Goal: Task Accomplishment & Management: Manage account settings

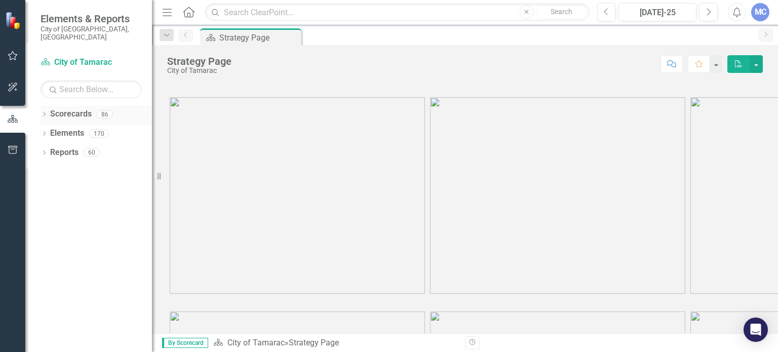
click at [42, 112] on icon "Dropdown" at bounding box center [44, 115] width 7 height 6
click at [48, 130] on icon "Dropdown" at bounding box center [50, 133] width 8 height 6
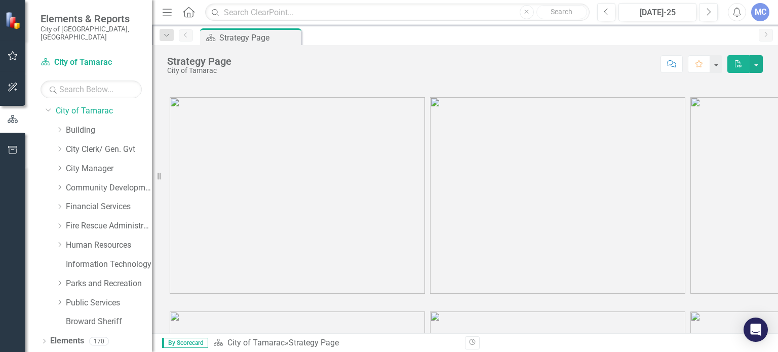
scroll to position [32, 0]
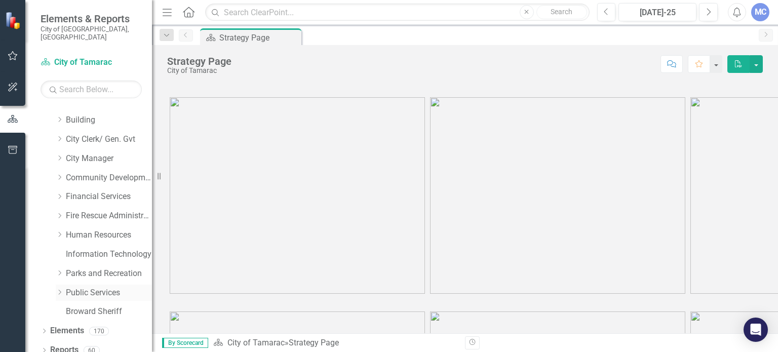
click at [61, 289] on icon "Dropdown" at bounding box center [60, 292] width 8 height 6
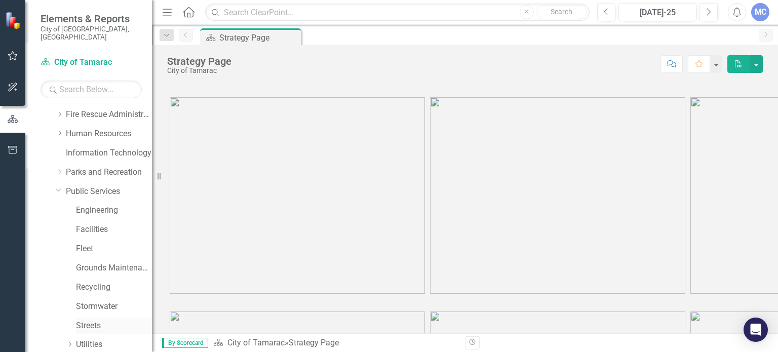
scroll to position [186, 0]
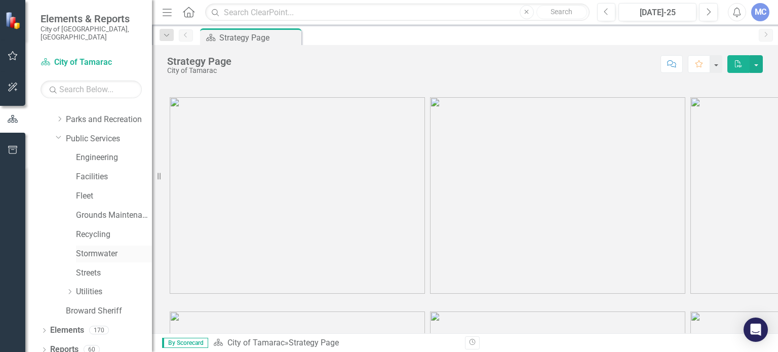
click at [82, 248] on link "Stormwater" at bounding box center [114, 254] width 76 height 12
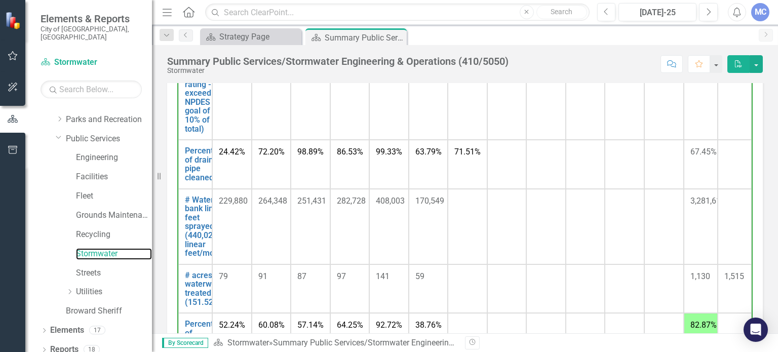
scroll to position [506, 0]
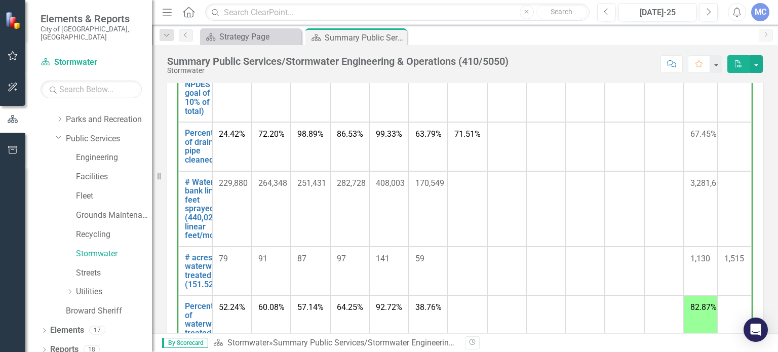
click at [458, 196] on td at bounding box center [467, 208] width 39 height 75
click at [192, 204] on link "# Waterway bank linear feet sprayed (440,022.33 linear feet/mo)" at bounding box center [207, 209] width 44 height 62
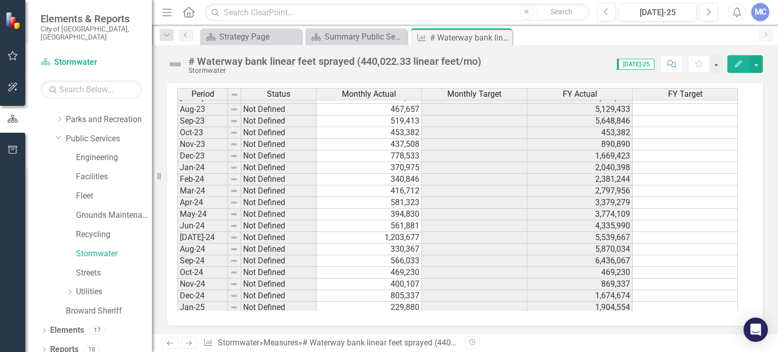
scroll to position [373, 0]
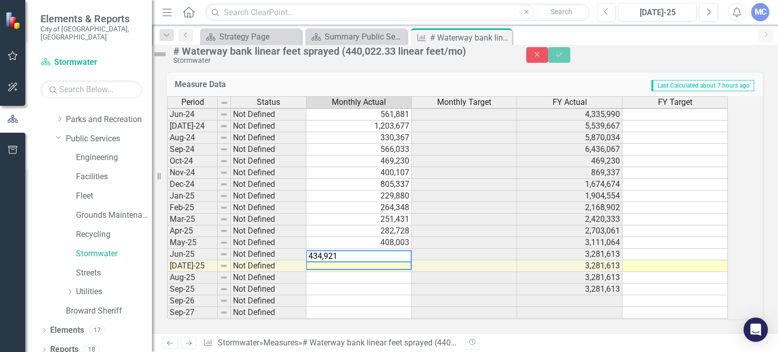
click at [333, 250] on textarea "434,921" at bounding box center [359, 256] width 106 height 12
click at [331, 250] on textarea "434,921" at bounding box center [359, 256] width 106 height 12
type textarea "434921"
drag, startPoint x: 335, startPoint y: 250, endPoint x: 754, endPoint y: 63, distance: 458.6
click at [570, 63] on button "Save" at bounding box center [559, 55] width 22 height 16
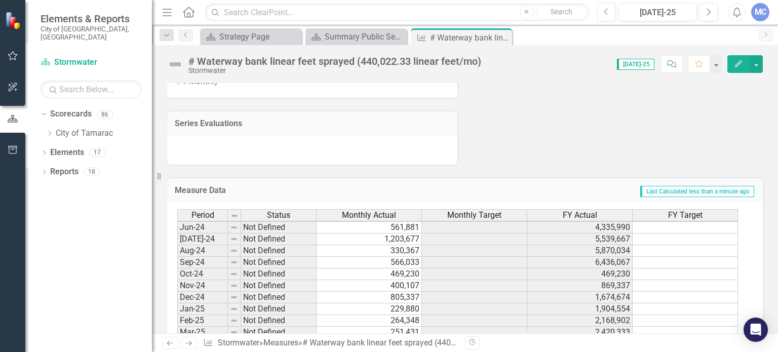
scroll to position [756, 0]
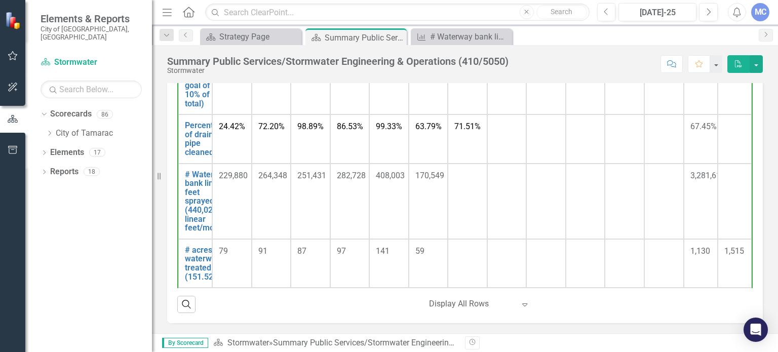
scroll to position [405, 0]
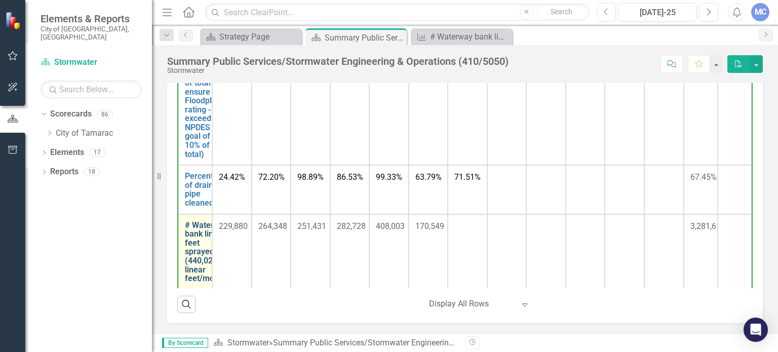
click at [208, 246] on link "# Waterway bank linear feet sprayed (440,022.33 linear feet/mo)" at bounding box center [207, 252] width 44 height 62
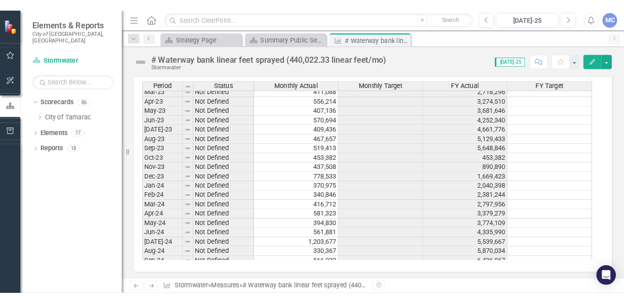
scroll to position [373, 0]
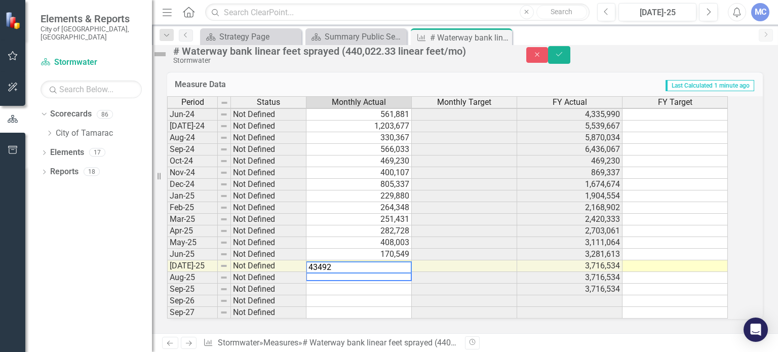
type textarea "434921"
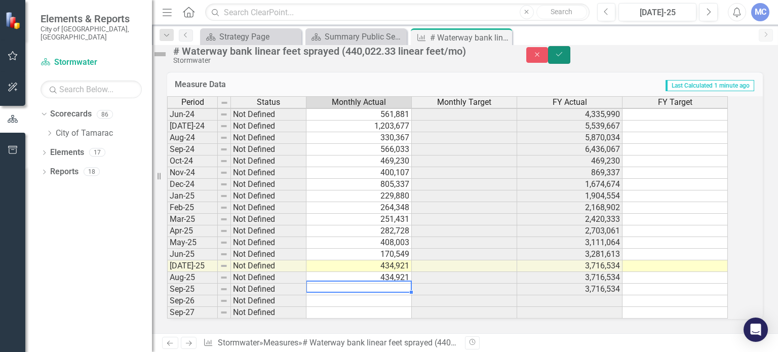
click at [564, 58] on icon "Save" at bounding box center [558, 54] width 9 height 7
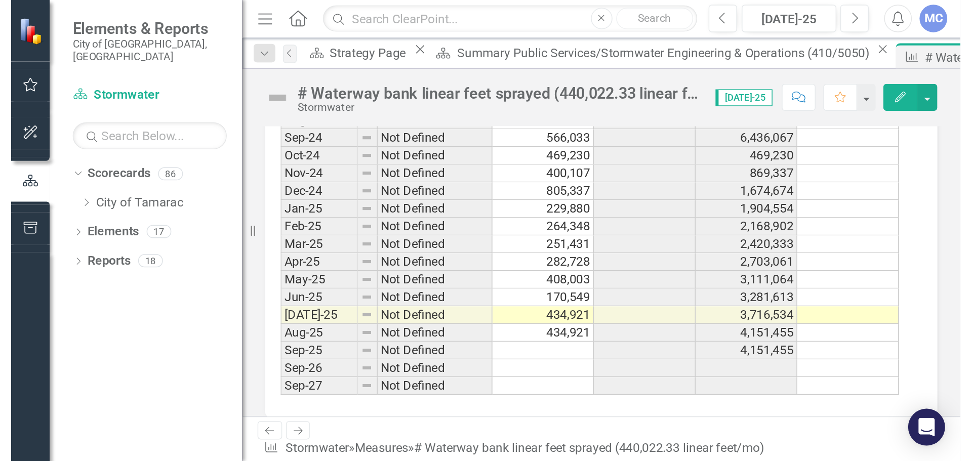
scroll to position [819, 0]
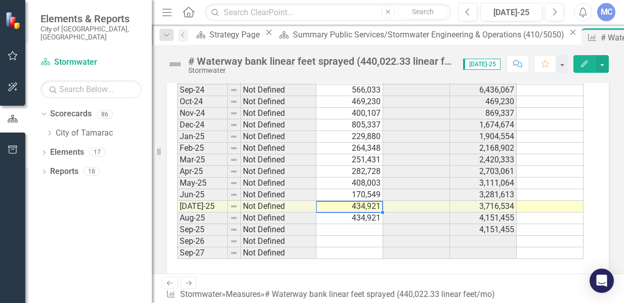
click at [363, 205] on td "434,921" at bounding box center [349, 207] width 67 height 12
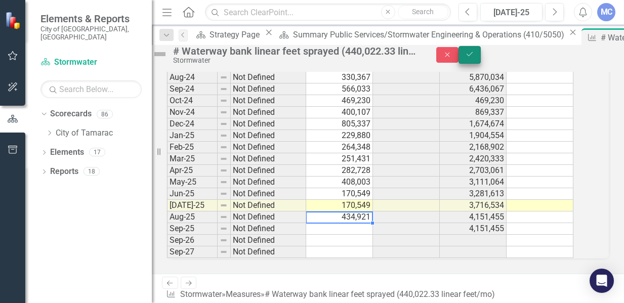
type textarea "434921"
click at [481, 59] on button "Save" at bounding box center [470, 55] width 22 height 18
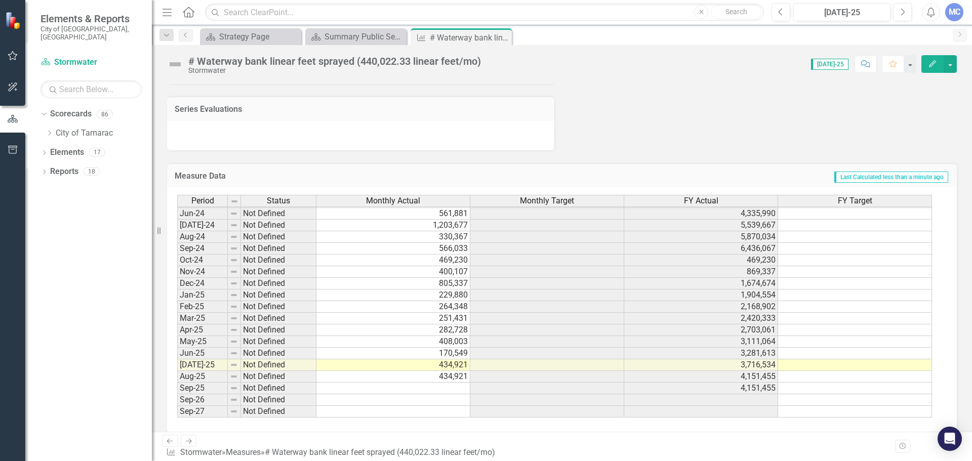
scroll to position [650, 0]
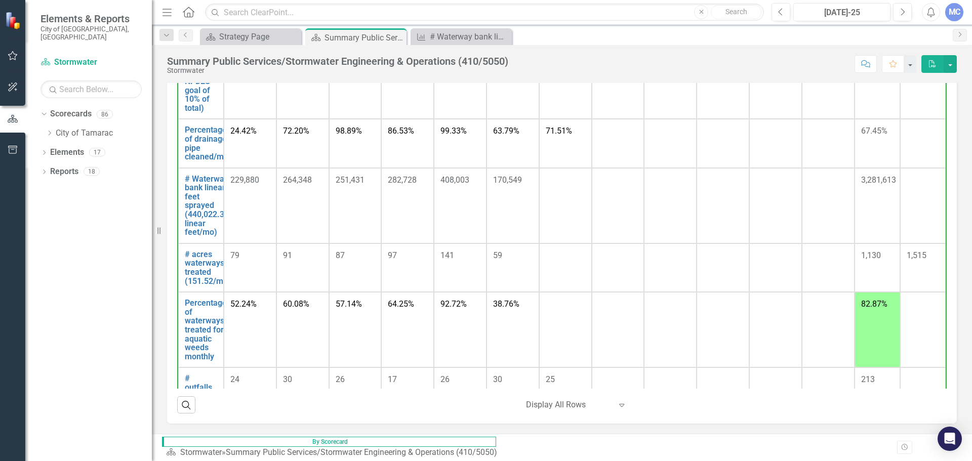
scroll to position [506, 0]
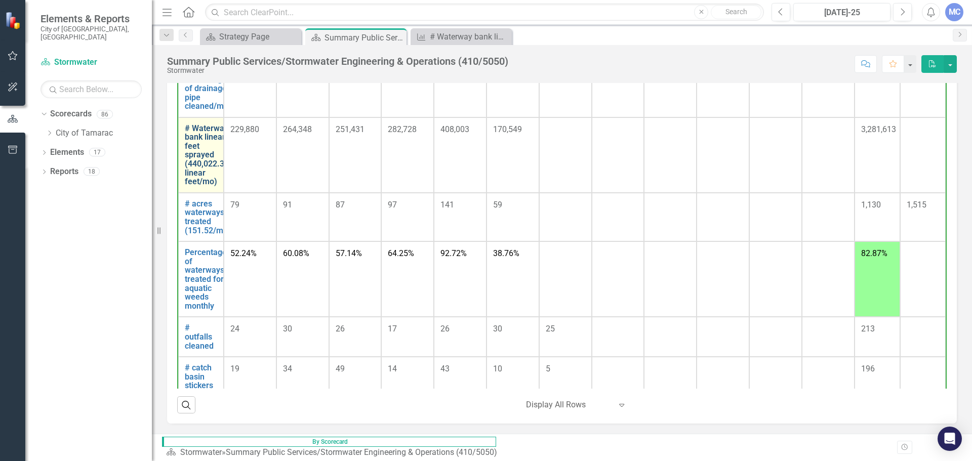
click at [206, 163] on link "# Waterway bank linear feet sprayed (440,022.33 linear feet/mo)" at bounding box center [207, 155] width 44 height 62
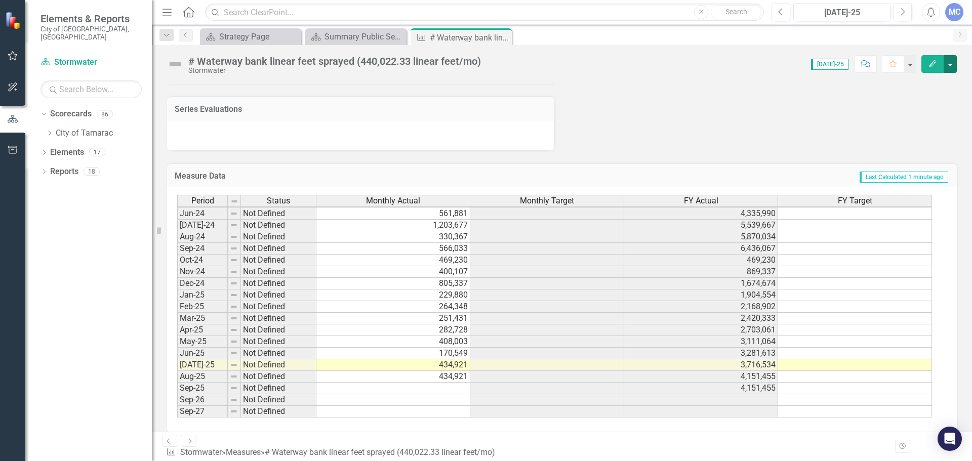
click at [777, 68] on button "button" at bounding box center [950, 64] width 13 height 18
click at [451, 347] on td "170,549" at bounding box center [393, 353] width 154 height 12
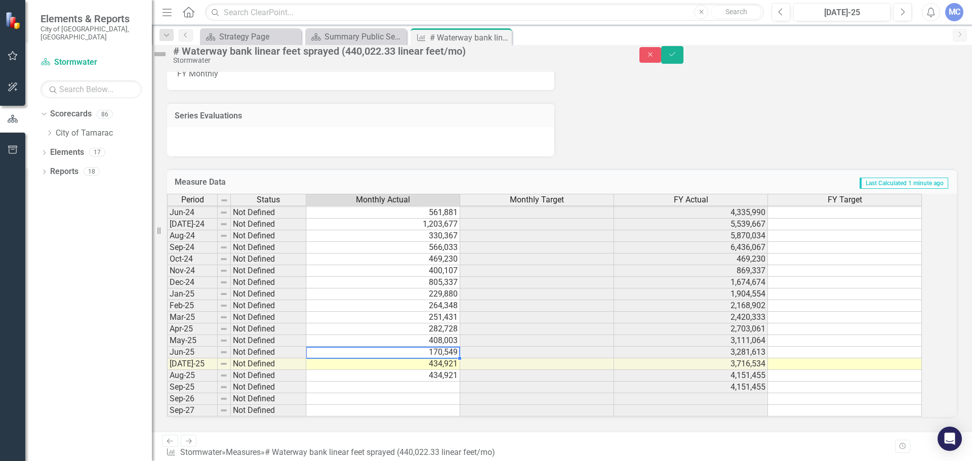
click at [331, 351] on td "434,921" at bounding box center [383, 365] width 154 height 12
click at [331, 351] on textarea at bounding box center [383, 345] width 154 height 12
type textarea "434921"
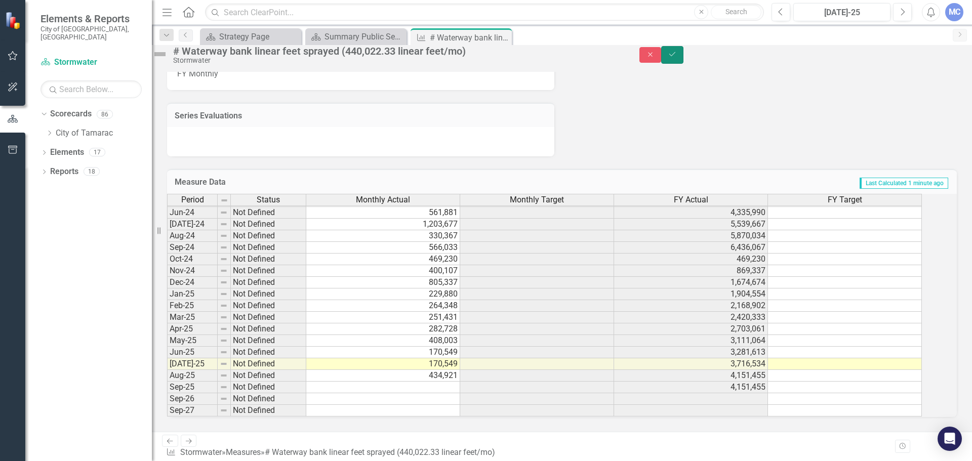
click at [677, 57] on icon "Save" at bounding box center [672, 54] width 9 height 7
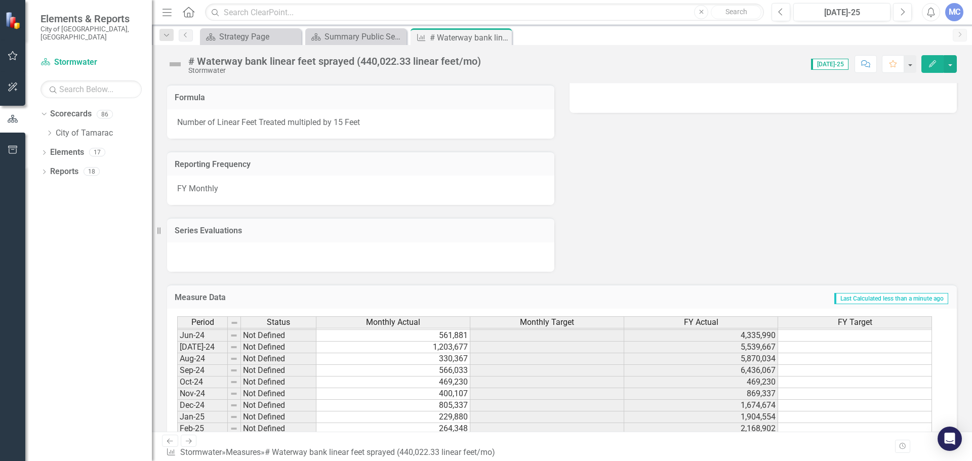
scroll to position [372, 0]
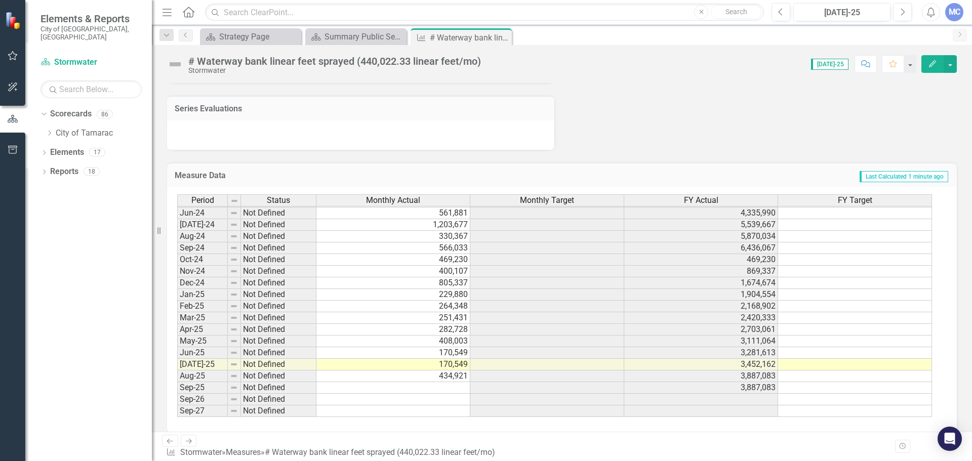
drag, startPoint x: 440, startPoint y: 342, endPoint x: 447, endPoint y: 346, distance: 7.9
click at [440, 347] on td "170,549" at bounding box center [393, 353] width 154 height 12
click at [450, 351] on td "434,921" at bounding box center [393, 377] width 154 height 12
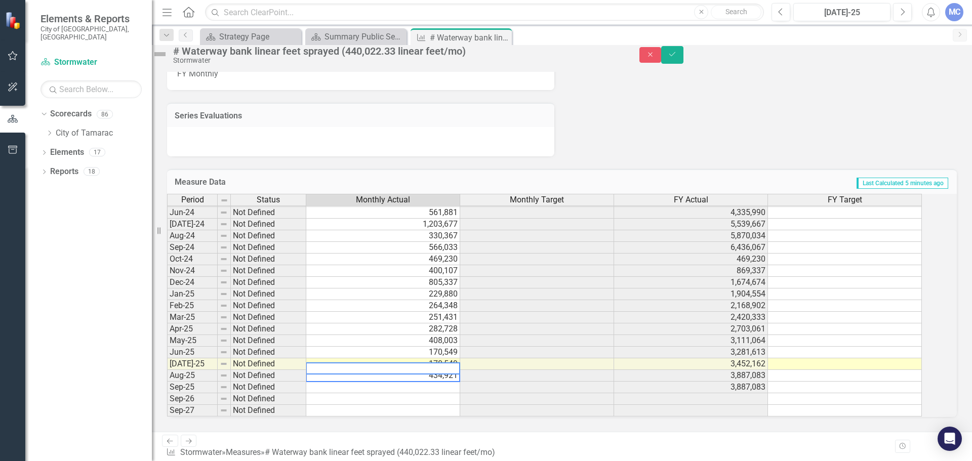
click at [352, 351] on textarea at bounding box center [383, 369] width 154 height 12
drag, startPoint x: 352, startPoint y: 373, endPoint x: 304, endPoint y: 373, distance: 48.1
click at [304, 351] on div "Period Status Monthly Actual Monthly Target FY Actual FY Target Jun-23 Not Defi…" at bounding box center [548, 305] width 762 height 223
type textarea "434921"
click at [451, 351] on td "170,549" at bounding box center [383, 365] width 154 height 12
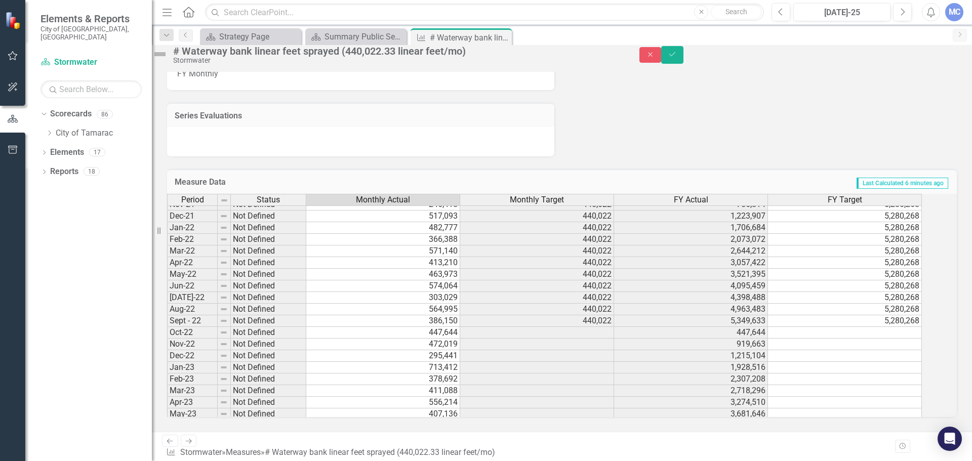
scroll to position [650, 0]
click at [777, 194] on div "Period Status Monthly Actual Monthly Target FY Actual FY Target Oct-21 Not Defi…" at bounding box center [562, 305] width 790 height 223
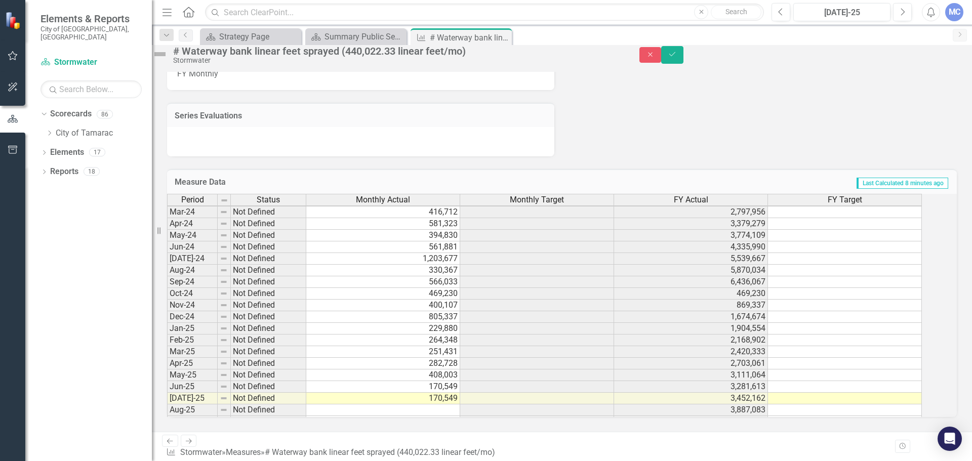
scroll to position [341, 0]
click at [449, 351] on tbody "Feb-23 Not Defined 378,692 2,307,208 Mar-23 Not Defined 411,088 2,718,296 Apr-2…" at bounding box center [544, 250] width 755 height 396
click at [449, 351] on td "170,549" at bounding box center [383, 384] width 154 height 12
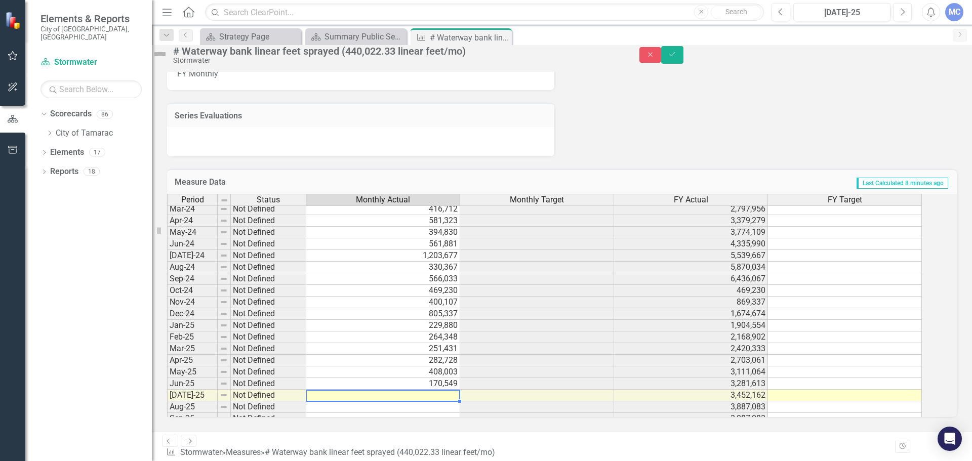
click at [395, 351] on td at bounding box center [383, 396] width 154 height 12
click at [399, 351] on td at bounding box center [383, 396] width 154 height 12
type textarea "434921"
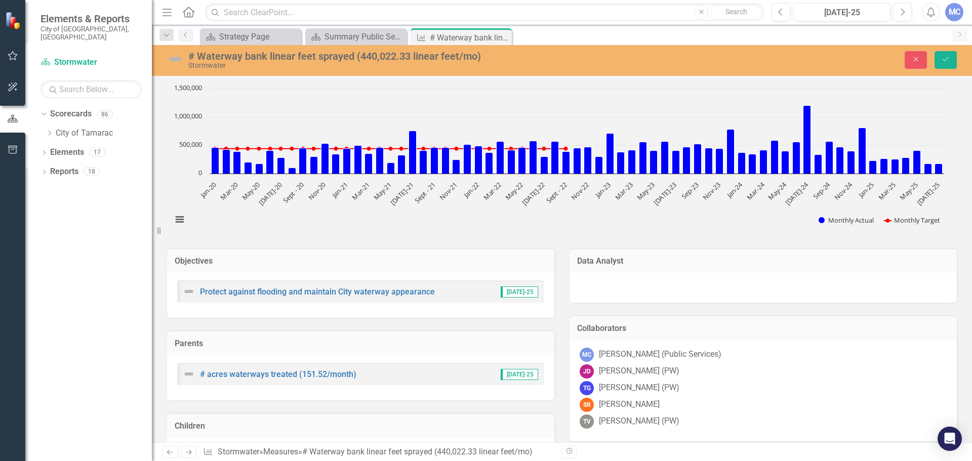
scroll to position [344, 0]
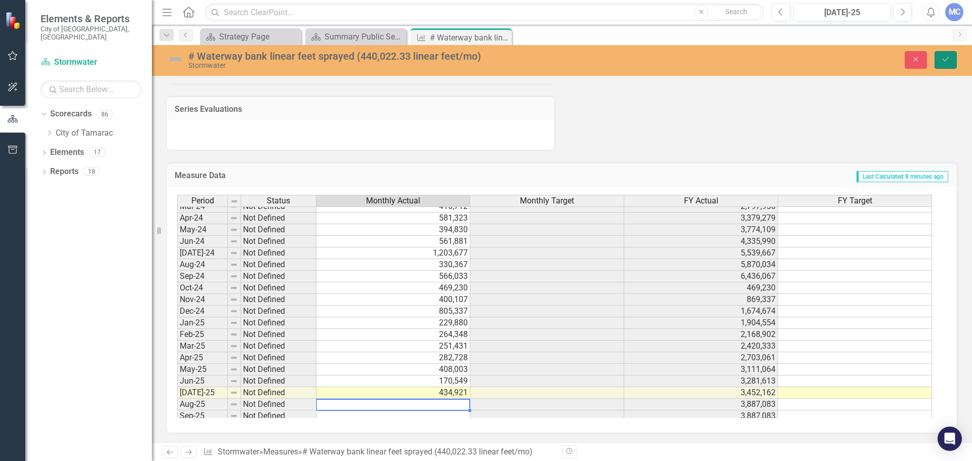
click at [952, 62] on button "Save" at bounding box center [946, 60] width 22 height 18
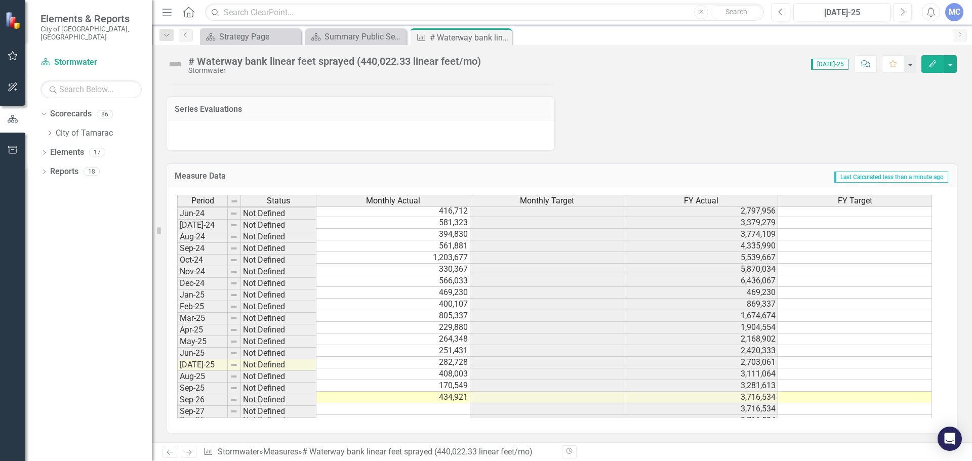
scroll to position [329, 0]
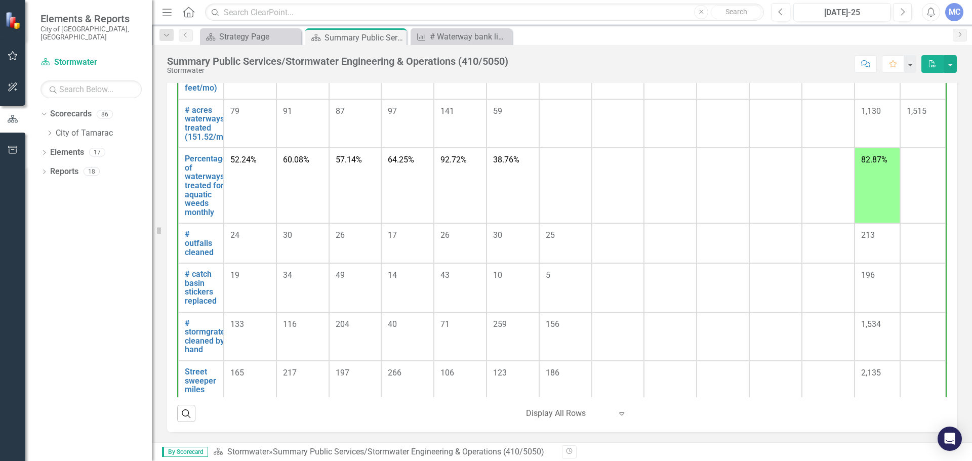
scroll to position [582, 0]
